Goal: Use online tool/utility: Utilize a website feature to perform a specific function

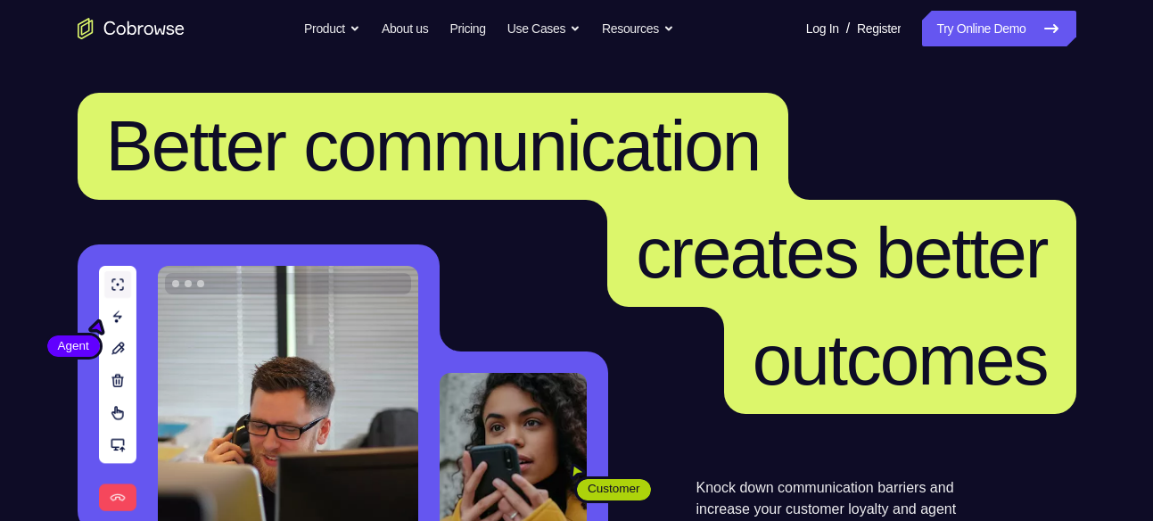
click at [153, 26] on icon "Go to the home page" at bounding box center [131, 28] width 107 height 21
click at [988, 34] on link "Try Online Demo" at bounding box center [998, 29] width 153 height 36
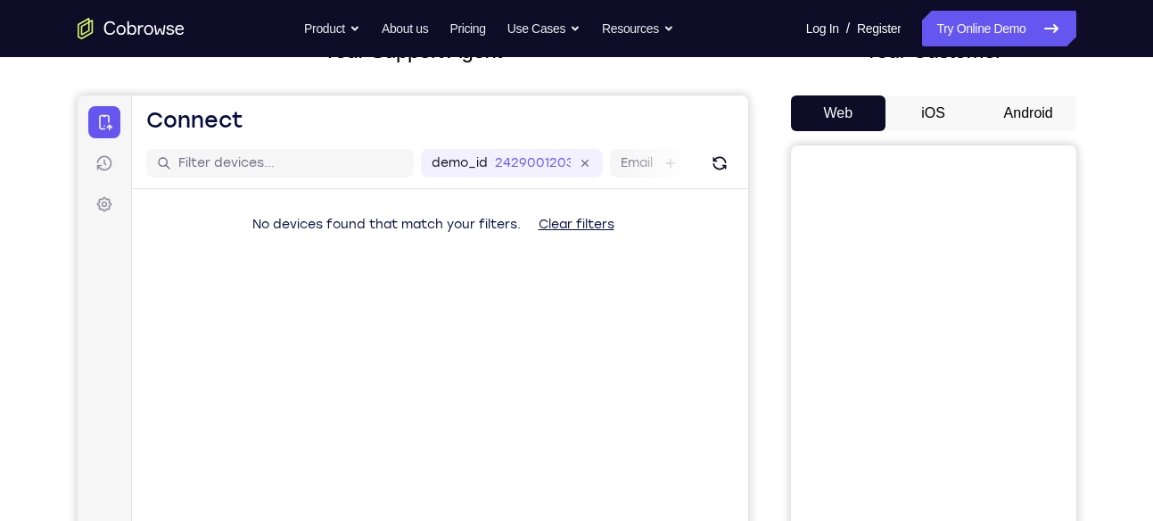
scroll to position [126, 0]
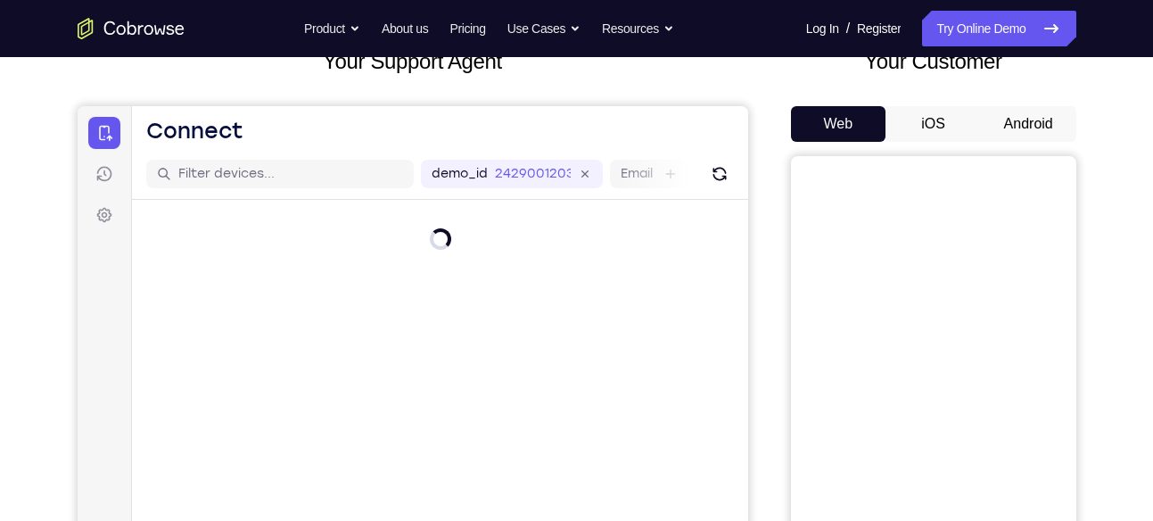
click at [1025, 122] on button "Android" at bounding box center [1028, 124] width 95 height 36
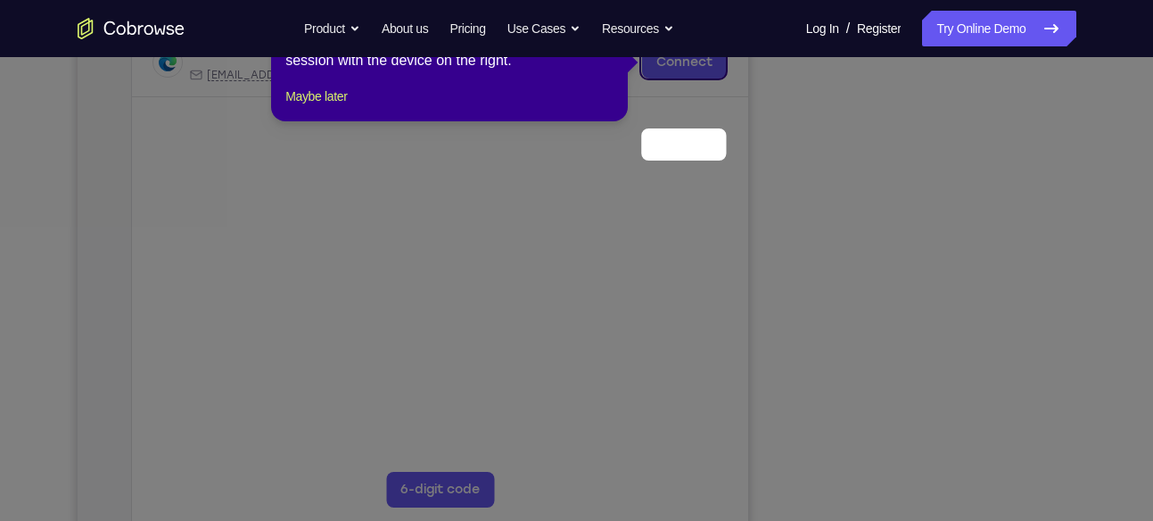
scroll to position [212, 0]
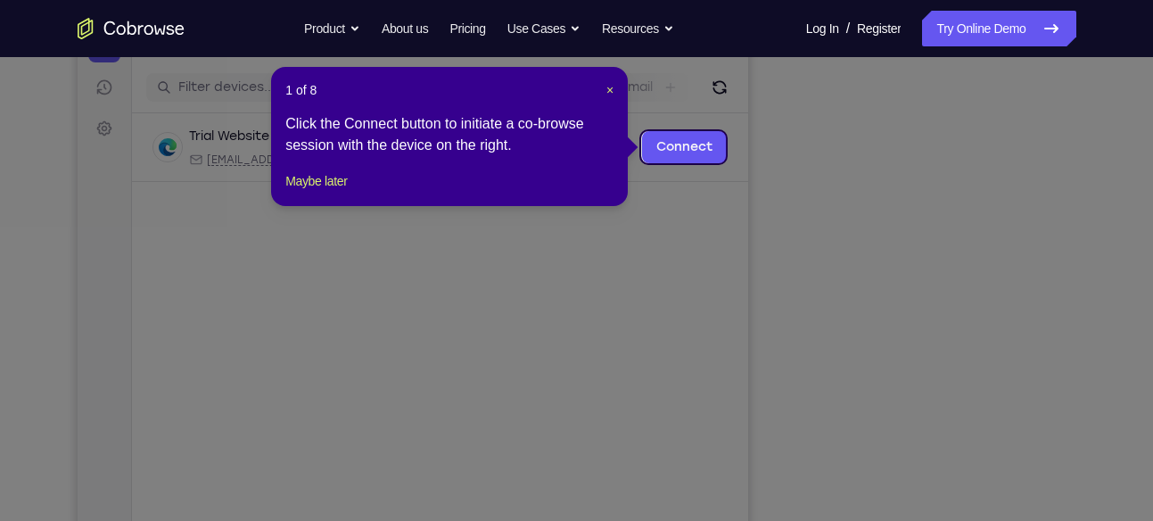
click at [756, 210] on icon at bounding box center [583, 260] width 1166 height 521
click at [611, 86] on span "×" at bounding box center [609, 90] width 7 height 14
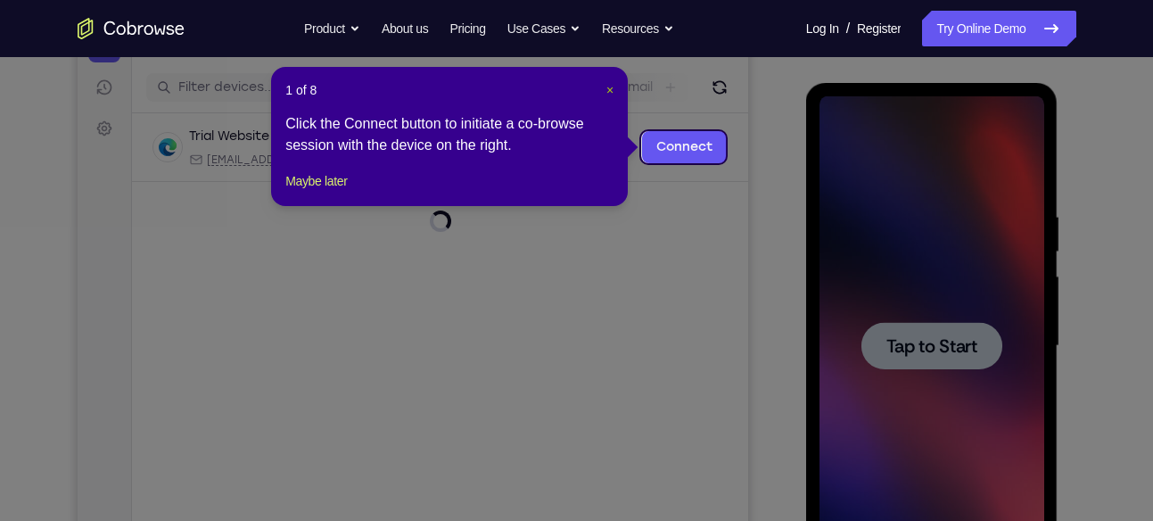
scroll to position [0, 0]
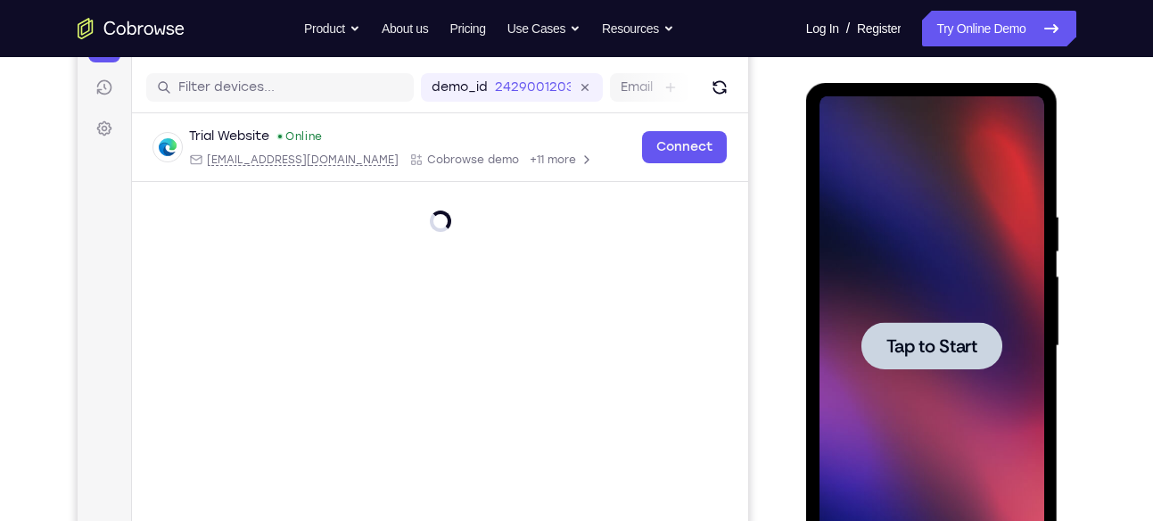
click at [946, 347] on span "Tap to Start" at bounding box center [931, 346] width 91 height 18
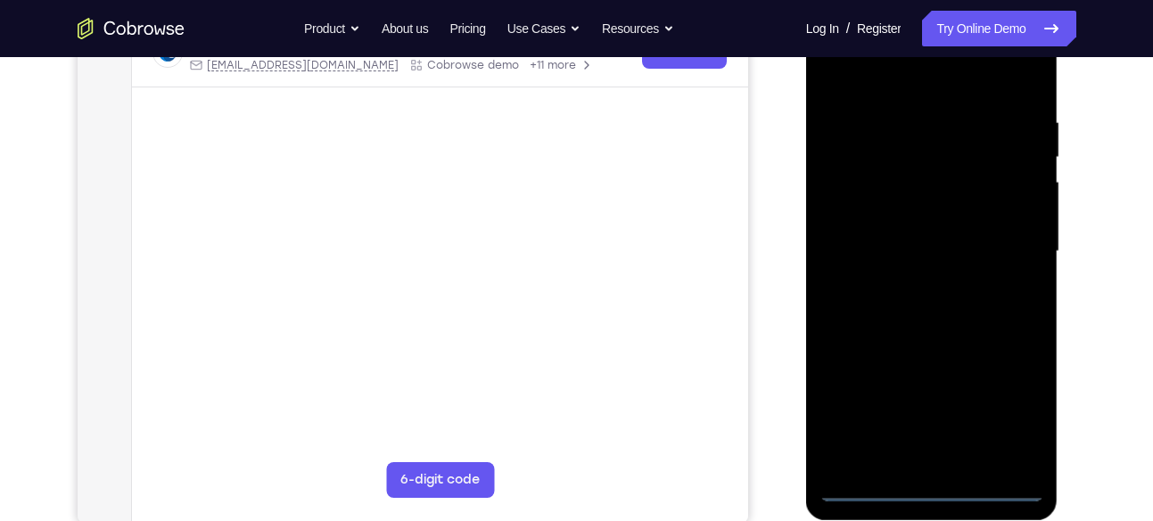
scroll to position [308, 0]
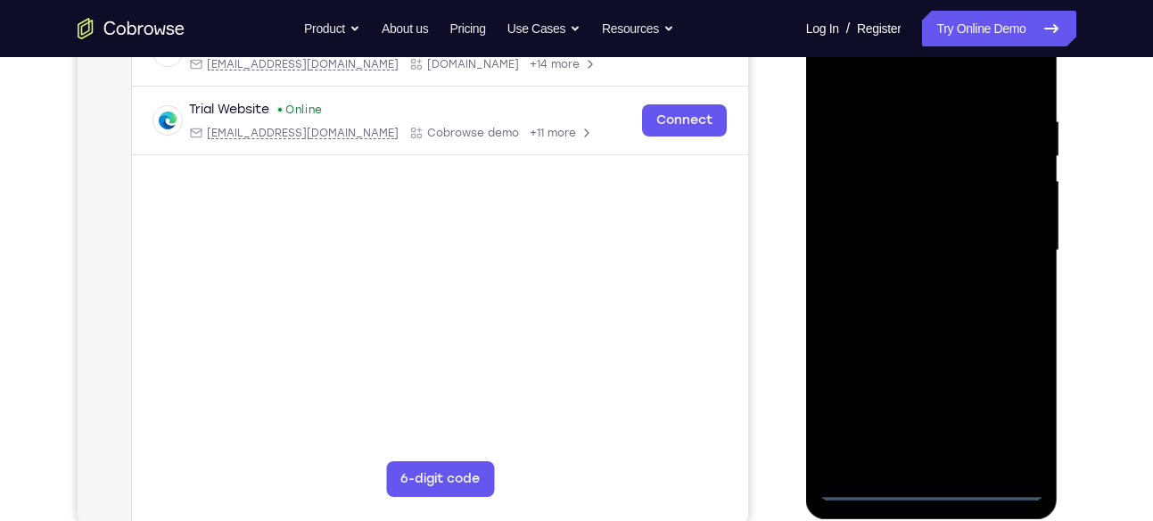
click at [929, 479] on div at bounding box center [931, 250] width 225 height 499
click at [938, 489] on div at bounding box center [931, 250] width 225 height 499
click at [1015, 410] on div at bounding box center [931, 250] width 225 height 499
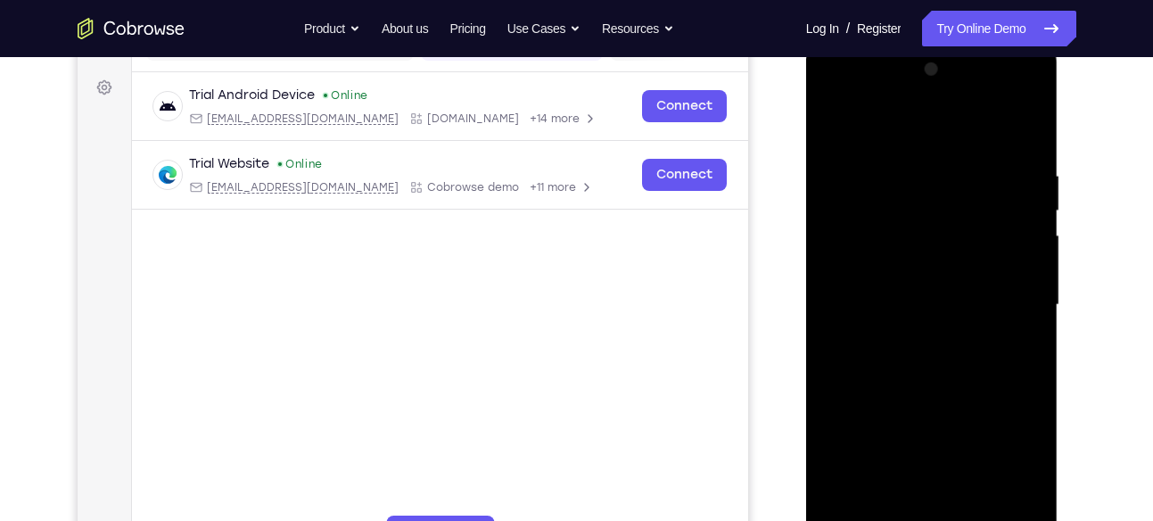
scroll to position [249, 0]
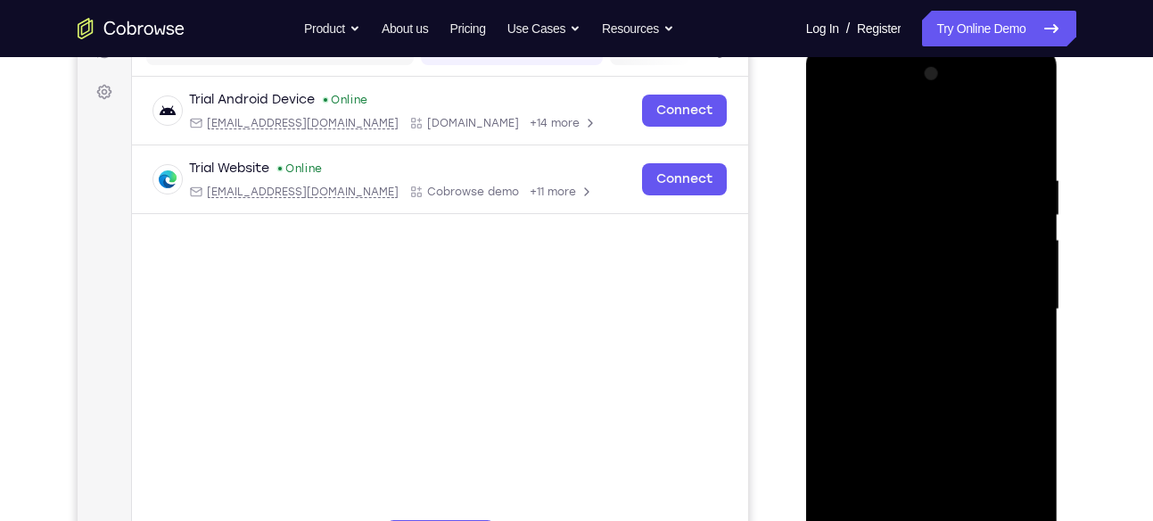
click at [880, 136] on div at bounding box center [931, 309] width 225 height 499
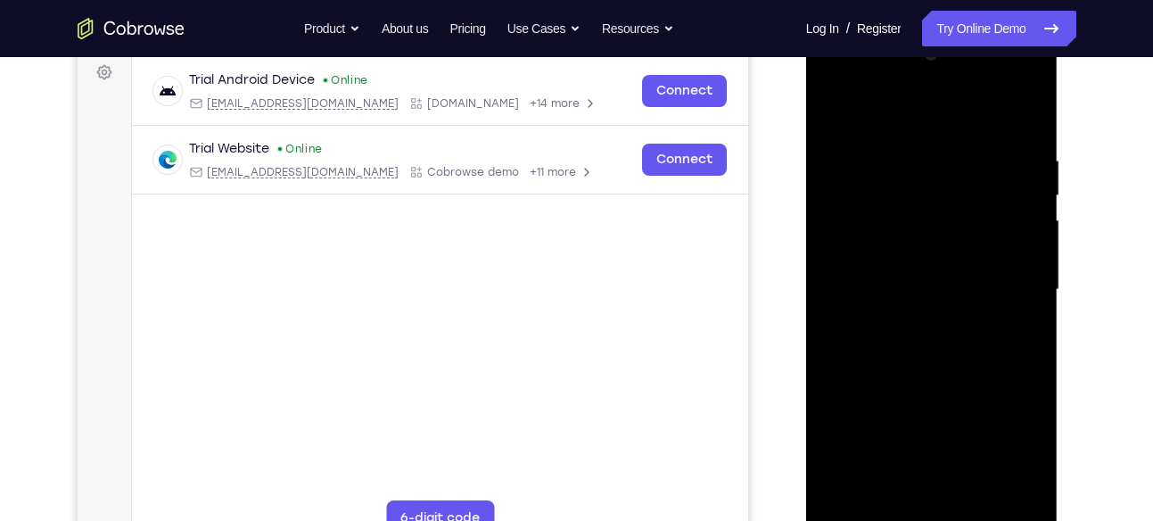
scroll to position [265, 0]
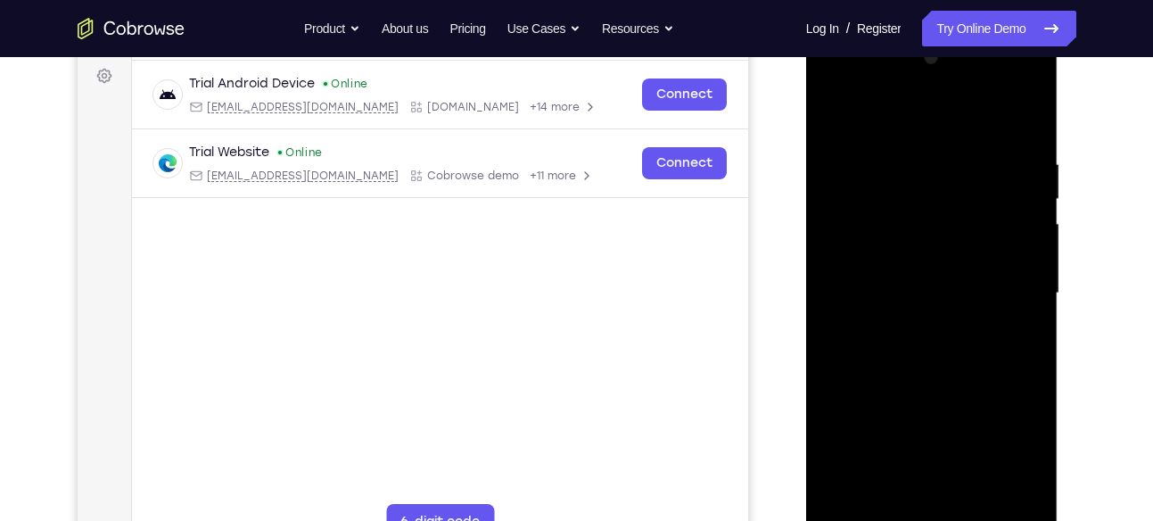
click at [834, 80] on div at bounding box center [931, 293] width 225 height 499
click at [1007, 279] on div at bounding box center [931, 293] width 225 height 499
click at [913, 326] on div at bounding box center [931, 293] width 225 height 499
click at [891, 272] on div at bounding box center [931, 293] width 225 height 499
click at [884, 249] on div at bounding box center [931, 293] width 225 height 499
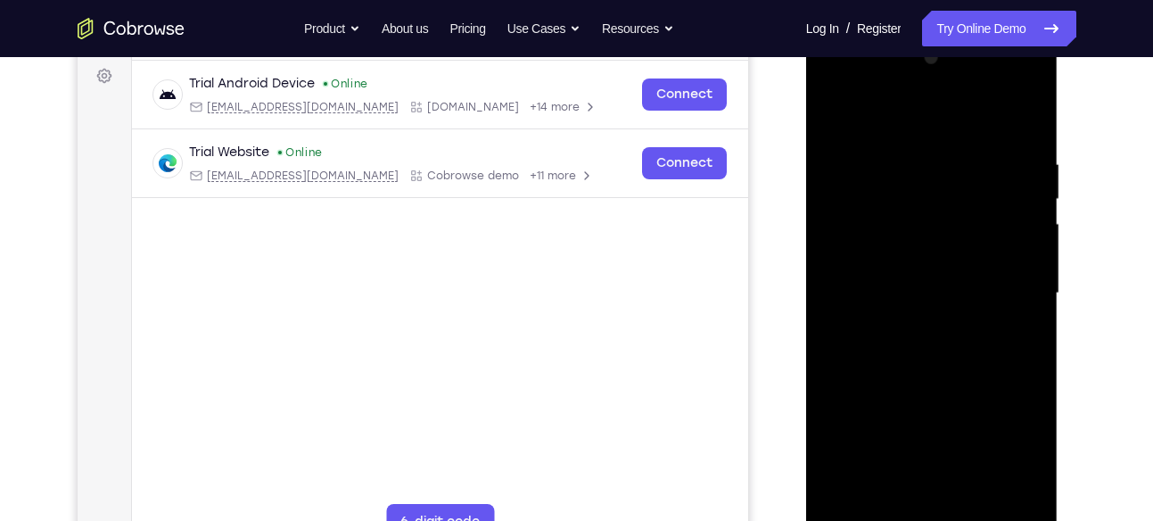
click at [1020, 259] on div at bounding box center [931, 293] width 225 height 499
click at [931, 294] on div at bounding box center [931, 293] width 225 height 499
click at [893, 287] on div at bounding box center [931, 293] width 225 height 499
click at [892, 288] on div at bounding box center [931, 293] width 225 height 499
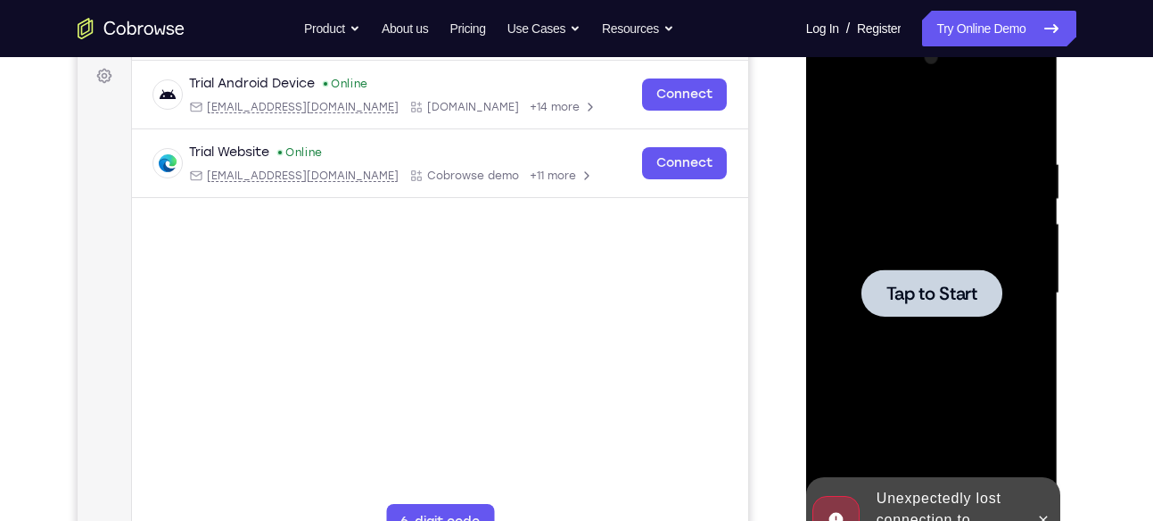
click at [929, 298] on span "Tap to Start" at bounding box center [931, 293] width 91 height 18
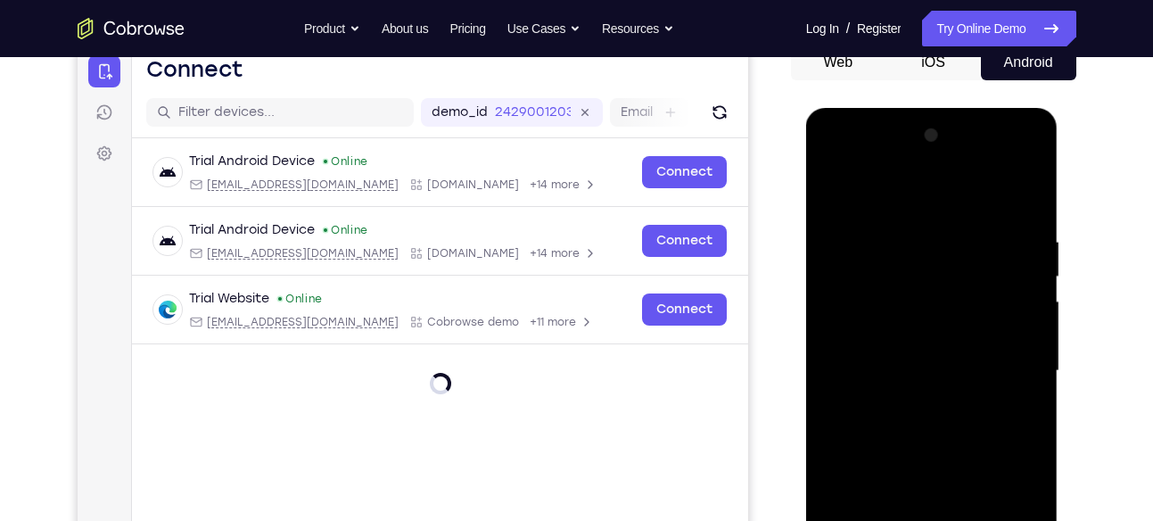
scroll to position [348, 0]
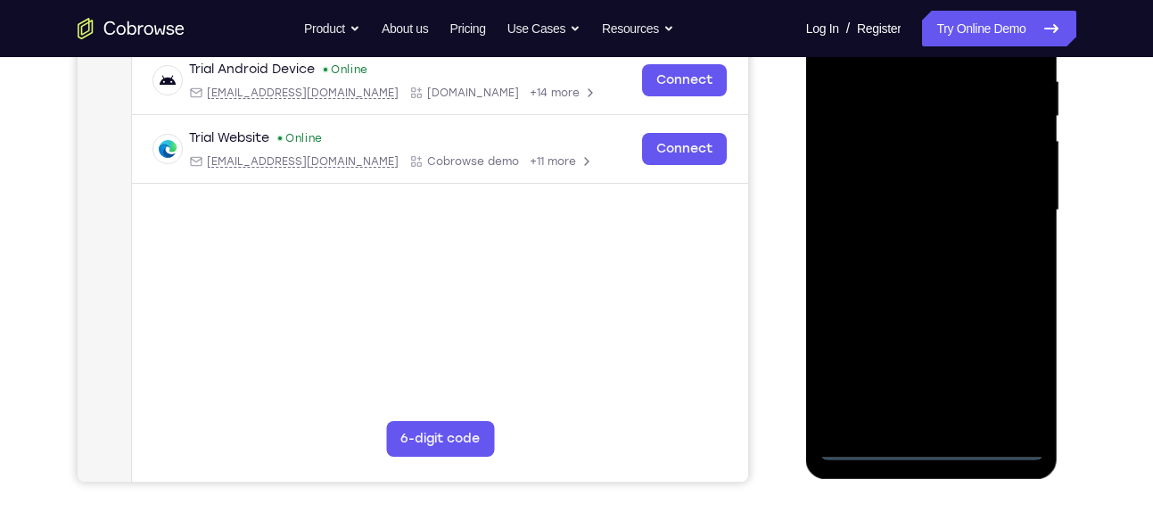
click at [930, 442] on div at bounding box center [931, 210] width 225 height 499
click at [1011, 361] on div at bounding box center [931, 210] width 225 height 499
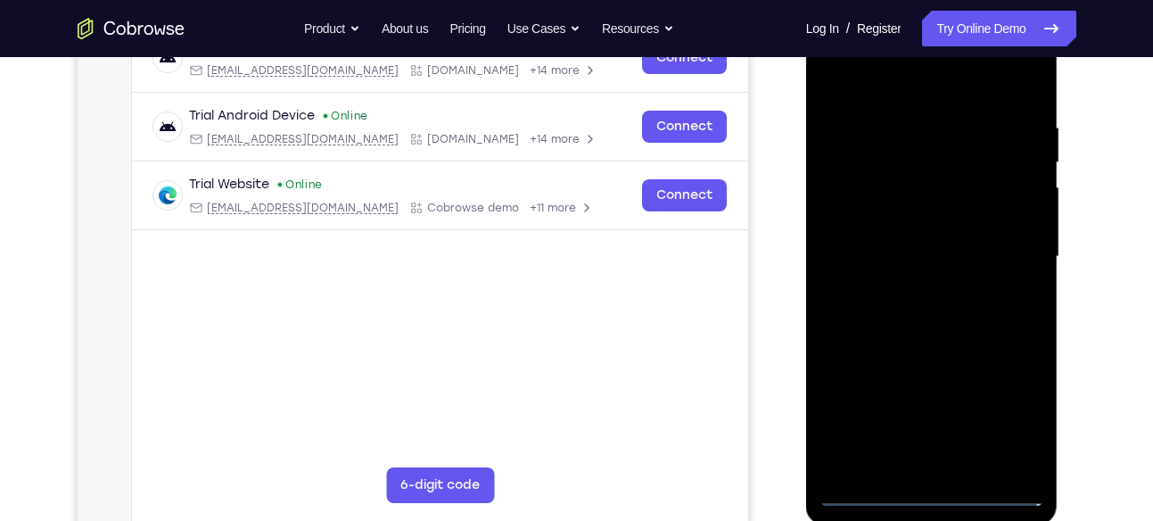
scroll to position [203, 0]
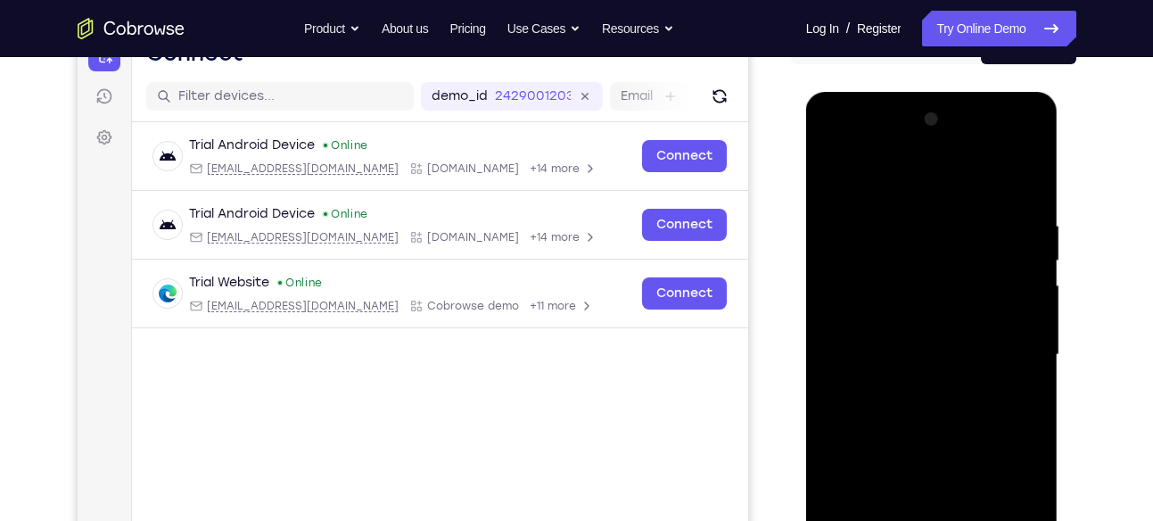
click at [834, 147] on div at bounding box center [931, 354] width 225 height 499
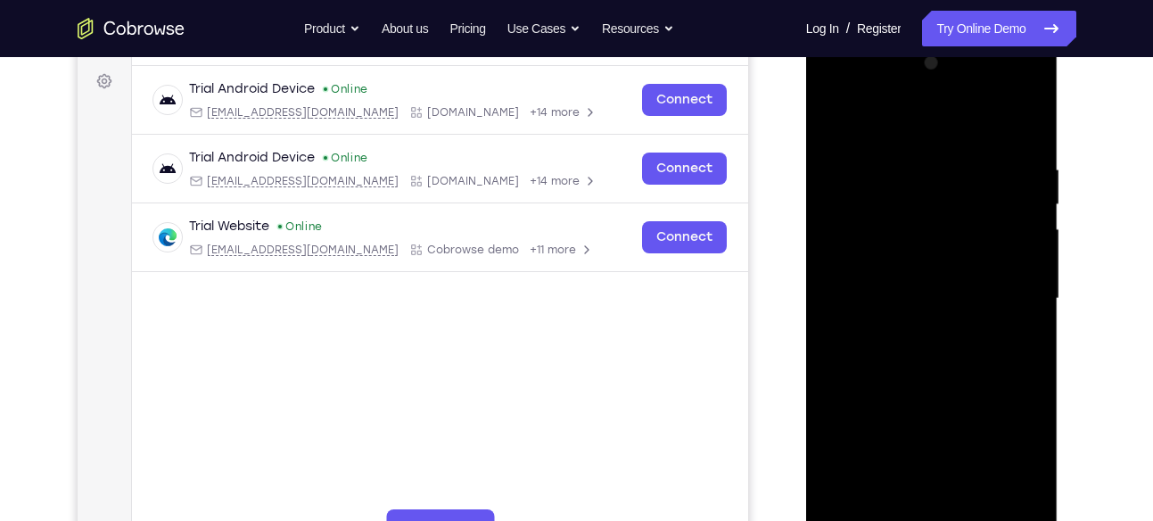
scroll to position [260, 0]
click at [1004, 293] on div at bounding box center [931, 297] width 225 height 499
click at [909, 328] on div at bounding box center [931, 297] width 225 height 499
click at [880, 279] on div at bounding box center [931, 297] width 225 height 499
click at [879, 263] on div at bounding box center [931, 297] width 225 height 499
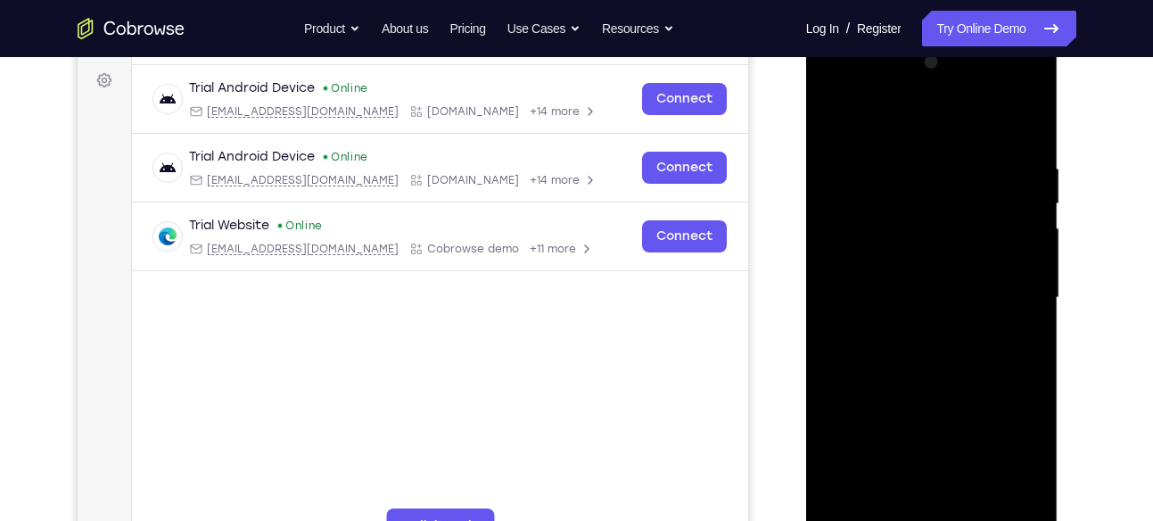
click at [876, 297] on div at bounding box center [931, 297] width 225 height 499
click at [908, 347] on div at bounding box center [931, 297] width 225 height 499
click at [932, 318] on div at bounding box center [931, 297] width 225 height 499
click at [904, 293] on div at bounding box center [931, 297] width 225 height 499
click at [924, 344] on div at bounding box center [931, 297] width 225 height 499
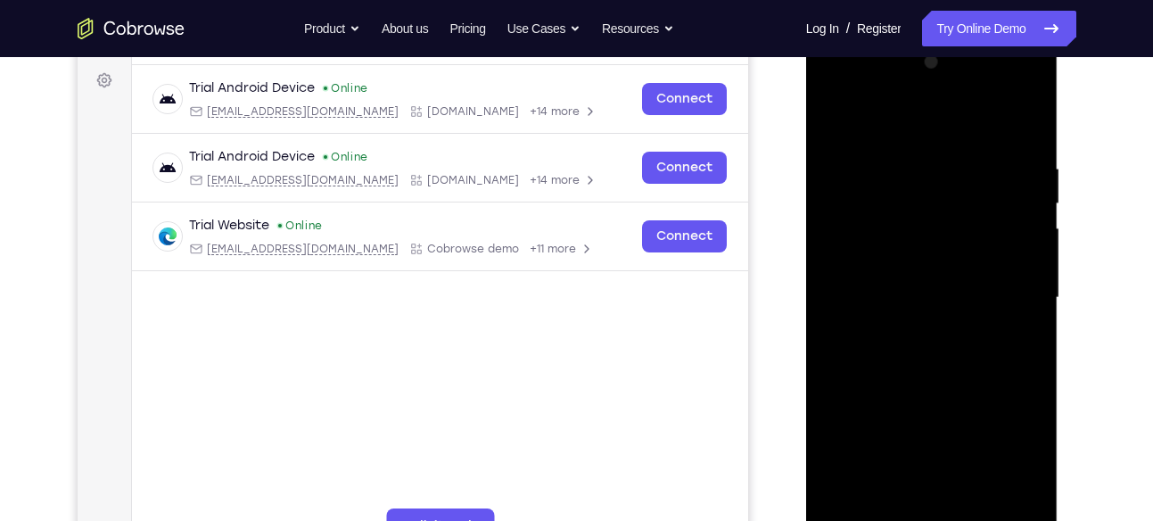
click at [1019, 318] on div at bounding box center [931, 297] width 225 height 499
click at [887, 293] on div at bounding box center [931, 297] width 225 height 499
click at [928, 351] on div at bounding box center [931, 297] width 225 height 499
click at [891, 357] on div at bounding box center [931, 297] width 225 height 499
click at [956, 342] on div at bounding box center [931, 297] width 225 height 499
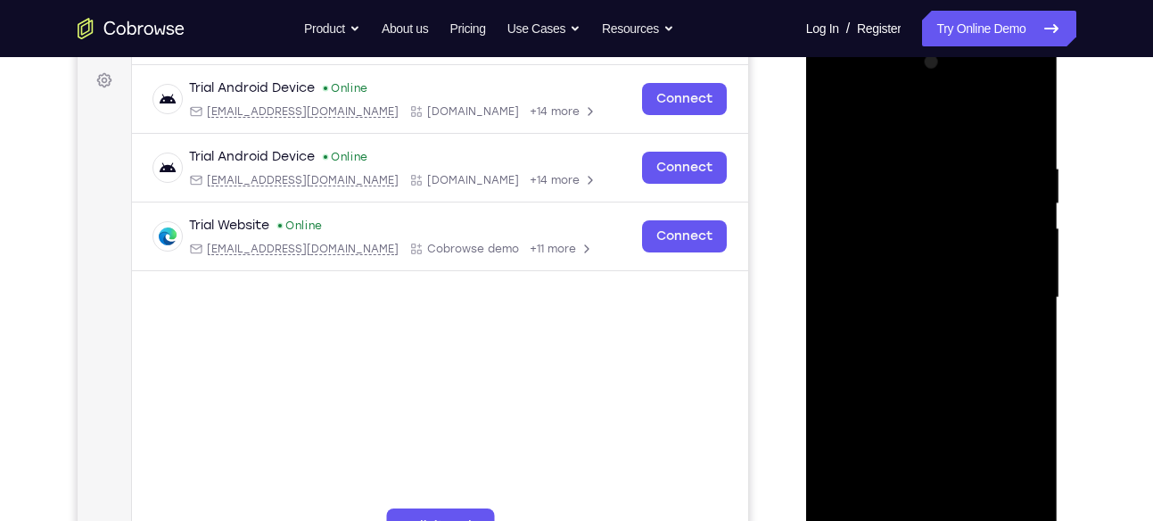
click at [936, 354] on div at bounding box center [931, 297] width 225 height 499
click at [916, 345] on div at bounding box center [931, 297] width 225 height 499
click at [931, 345] on div at bounding box center [931, 297] width 225 height 499
